Goal: Task Accomplishment & Management: Use online tool/utility

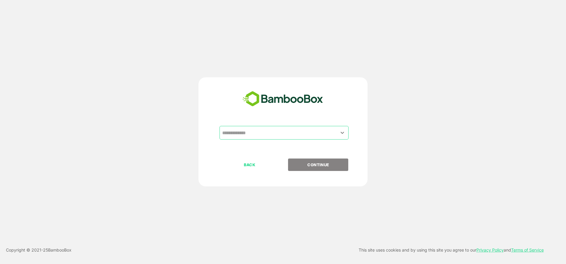
click at [272, 131] on input "text" at bounding box center [284, 132] width 127 height 11
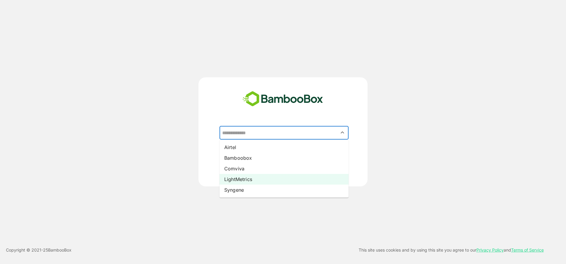
click at [250, 180] on li "LightMetrics" at bounding box center [284, 179] width 129 height 11
type input "**********"
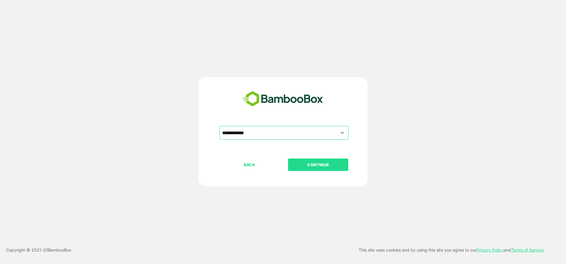
click at [305, 165] on p "CONTINUE" at bounding box center [318, 165] width 59 height 7
